Goal: Task Accomplishment & Management: Use online tool/utility

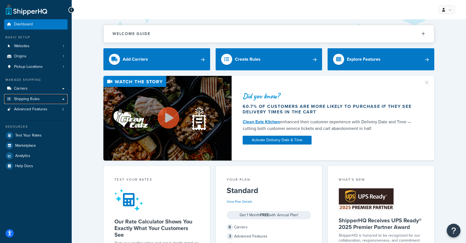
drag, startPoint x: 17, startPoint y: 96, endPoint x: 33, endPoint y: 78, distance: 24.8
click at [17, 97] on span "Shipping Rules" at bounding box center [27, 99] width 26 height 5
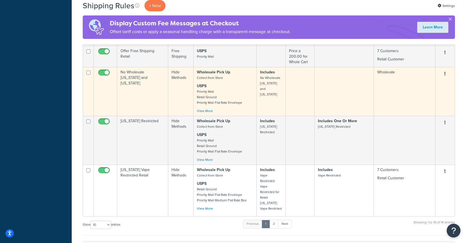
scroll to position [468, 0]
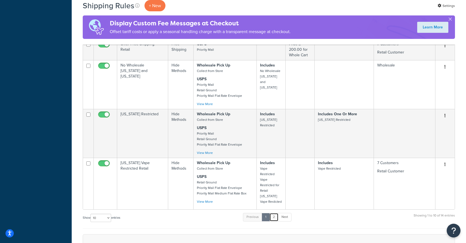
click at [276, 217] on link "2" at bounding box center [273, 217] width 9 height 8
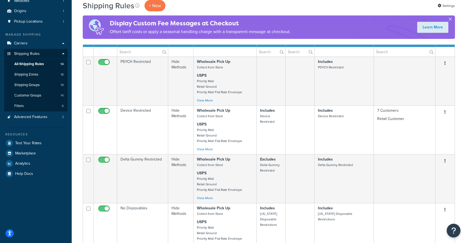
scroll to position [0, 0]
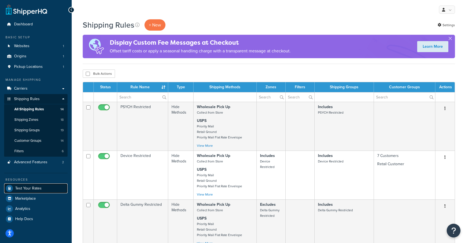
click at [29, 186] on span "Test Your Rates" at bounding box center [28, 188] width 26 height 5
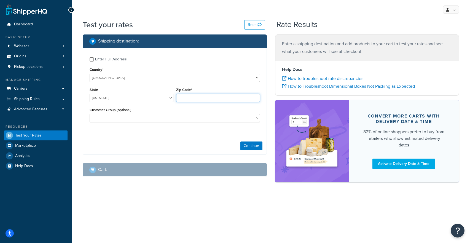
click at [185, 96] on input "Zip Code*" at bounding box center [218, 98] width 84 height 8
click at [124, 103] on div "State Alabama Alaska American Samoa Arizona Arkansas Armed Forces Americas Arme…" at bounding box center [131, 96] width 87 height 20
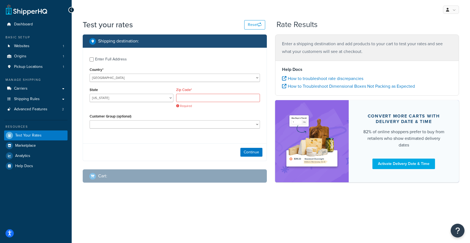
click at [131, 103] on div "State Alabama Alaska American Samoa Arizona Arkansas Armed Forces Americas Arme…" at bounding box center [131, 96] width 87 height 20
click at [133, 100] on select "Alabama Alaska American Samoa Arizona Arkansas Armed Forces Americas Armed Forc…" at bounding box center [132, 98] width 84 height 8
select select "OK"
click at [90, 94] on select "Alabama Alaska American Samoa Arizona Arkansas Armed Forces Americas Armed Forc…" at bounding box center [132, 98] width 84 height 8
click at [196, 97] on input "Zip Code*" at bounding box center [218, 98] width 84 height 8
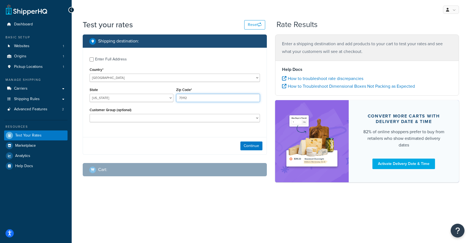
type input "73112"
click at [219, 124] on div "Customer Group (optional) 3% Discount Group 5% Bang Discount Group 5% Discount …" at bounding box center [174, 116] width 173 height 20
click at [220, 118] on select "3% Discount Group 5% Bang Discount Group 5% Discount Group 7 Customers DV Group…" at bounding box center [175, 118] width 170 height 8
select select "7 Customers"
click at [90, 114] on select "3% Discount Group 5% Bang Discount Group 5% Discount Group 7 Customers DV Group…" at bounding box center [175, 118] width 170 height 8
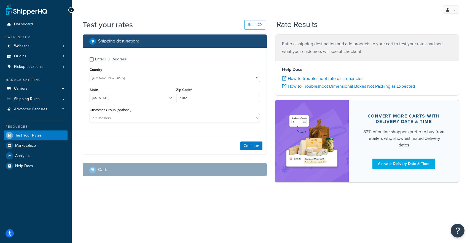
click at [262, 144] on div "Continue" at bounding box center [175, 145] width 184 height 17
click at [259, 146] on button "Continue" at bounding box center [251, 145] width 22 height 9
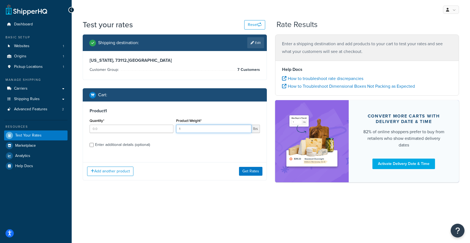
type input "1"
click at [247, 127] on input "1" at bounding box center [213, 129] width 75 height 8
type input "1"
click at [168, 128] on input "1" at bounding box center [132, 129] width 84 height 8
click at [93, 144] on input "Enter additional details (optional)" at bounding box center [92, 145] width 4 height 4
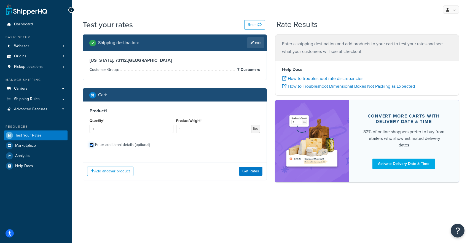
checkbox input "true"
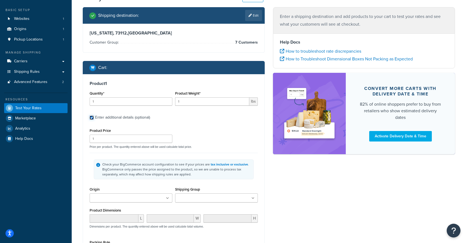
scroll to position [28, 0]
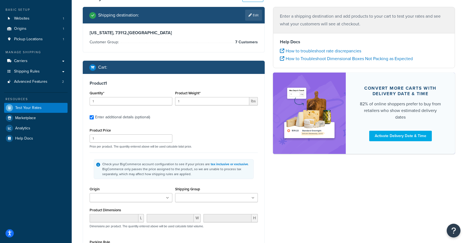
click at [220, 195] on input "Shipping Group" at bounding box center [201, 198] width 49 height 6
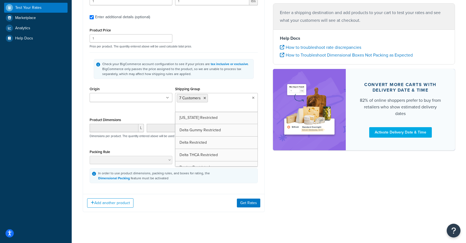
scroll to position [128, 0]
click at [280, 188] on div "Shipping destination : Edit Oklahoma, 73112 , United States Customer Group: 7 C…" at bounding box center [269, 63] width 380 height 313
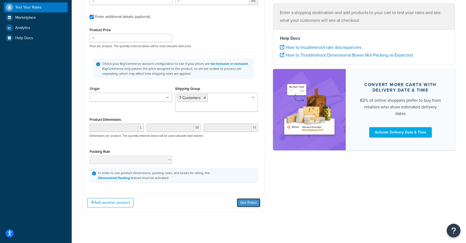
click at [248, 206] on button "Get Rates" at bounding box center [248, 202] width 23 height 9
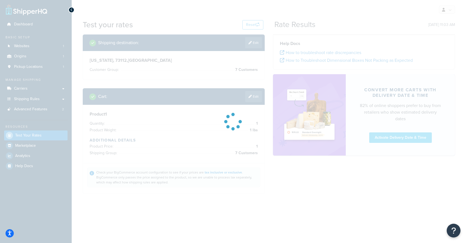
scroll to position [0, 0]
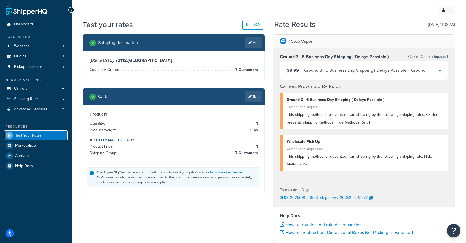
click at [30, 135] on span "Test Your Rates" at bounding box center [28, 135] width 26 height 5
click at [16, 8] on link at bounding box center [26, 9] width 41 height 11
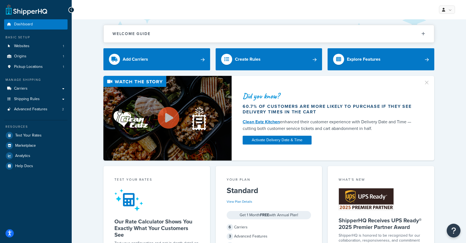
click at [70, 9] on icon at bounding box center [71, 10] width 2 height 4
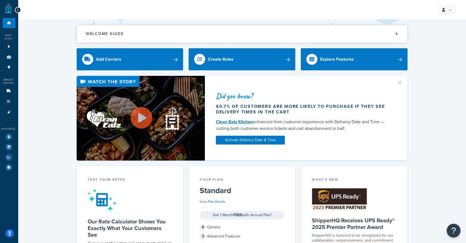
click at [18, 9] on icon at bounding box center [18, 10] width 2 height 4
